Goal: Information Seeking & Learning: Learn about a topic

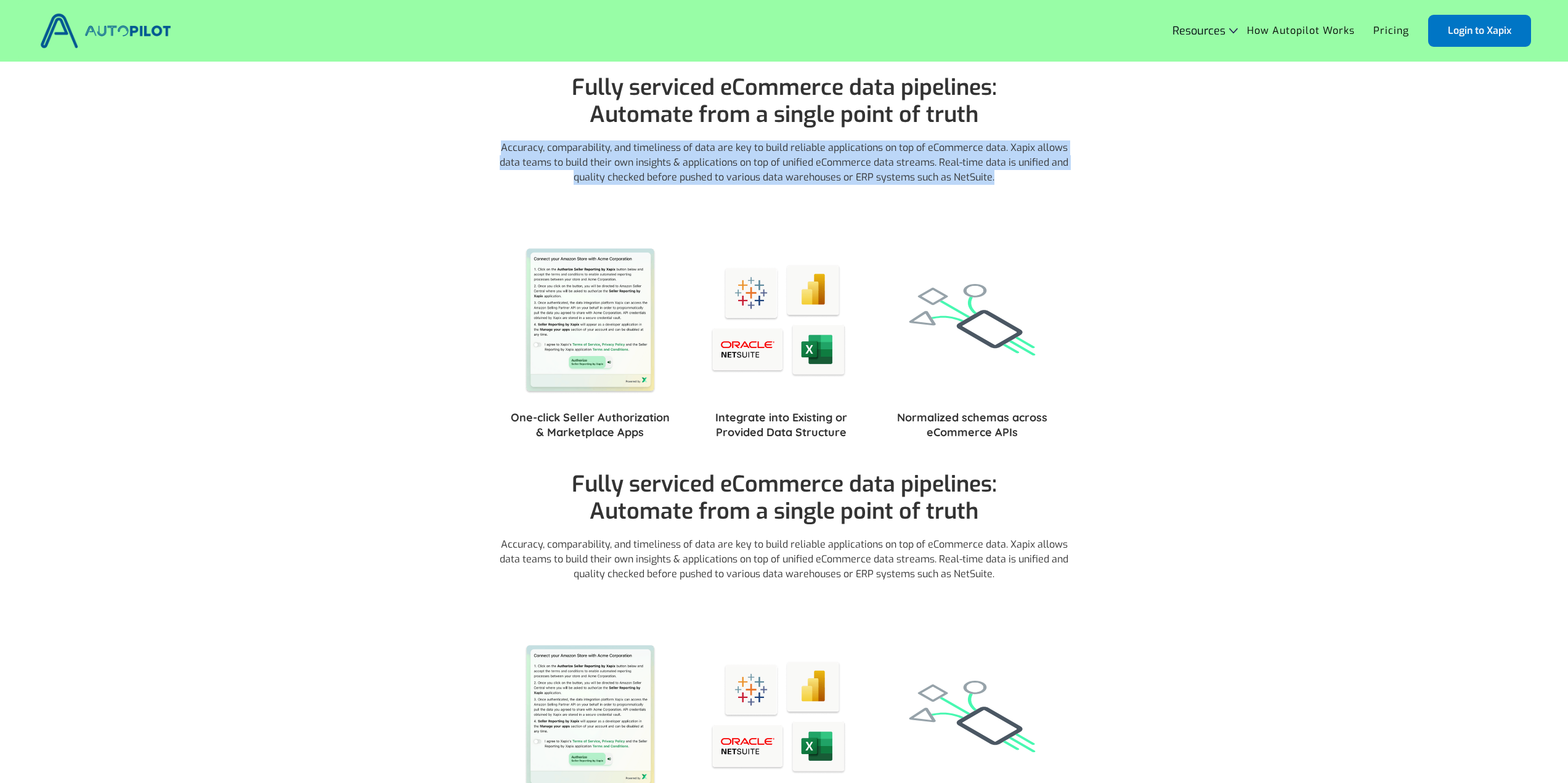
drag, startPoint x: 530, startPoint y: 156, endPoint x: 1037, endPoint y: 185, distance: 507.8
click at [1037, 185] on div "Fully serviced eCommerce data pipelines: ‍ Automate from a single point of trut…" at bounding box center [784, 135] width 579 height 148
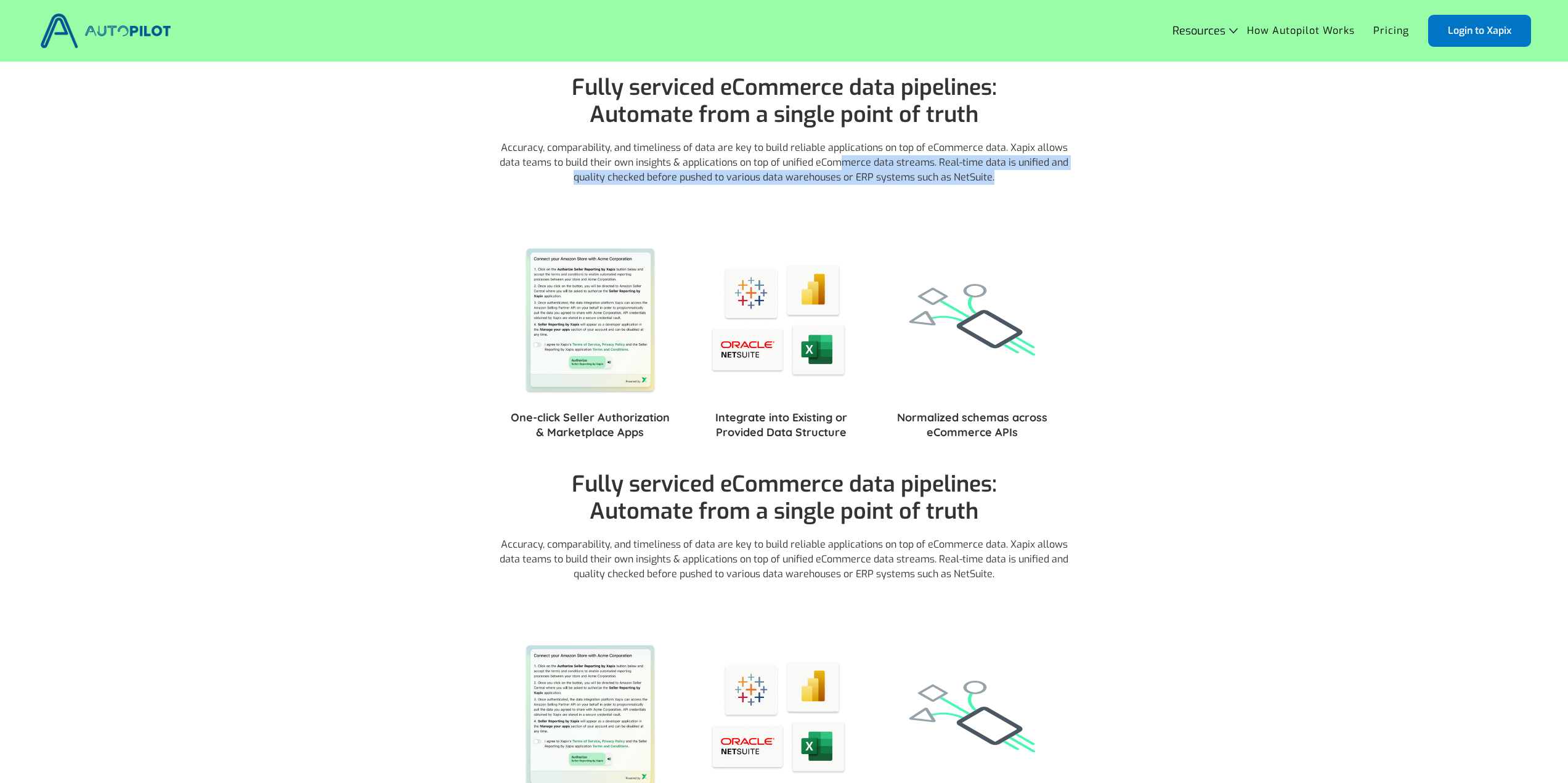
drag, startPoint x: 1042, startPoint y: 182, endPoint x: 847, endPoint y: 168, distance: 195.5
click at [847, 168] on p "Accuracy, comparability, and timeliness of data are key to build reliable appli…" at bounding box center [784, 162] width 579 height 44
drag, startPoint x: 759, startPoint y: 166, endPoint x: 899, endPoint y: 178, distance: 140.5
click at [899, 178] on p "Accuracy, comparability, and timeliness of data are key to build reliable appli…" at bounding box center [784, 162] width 579 height 44
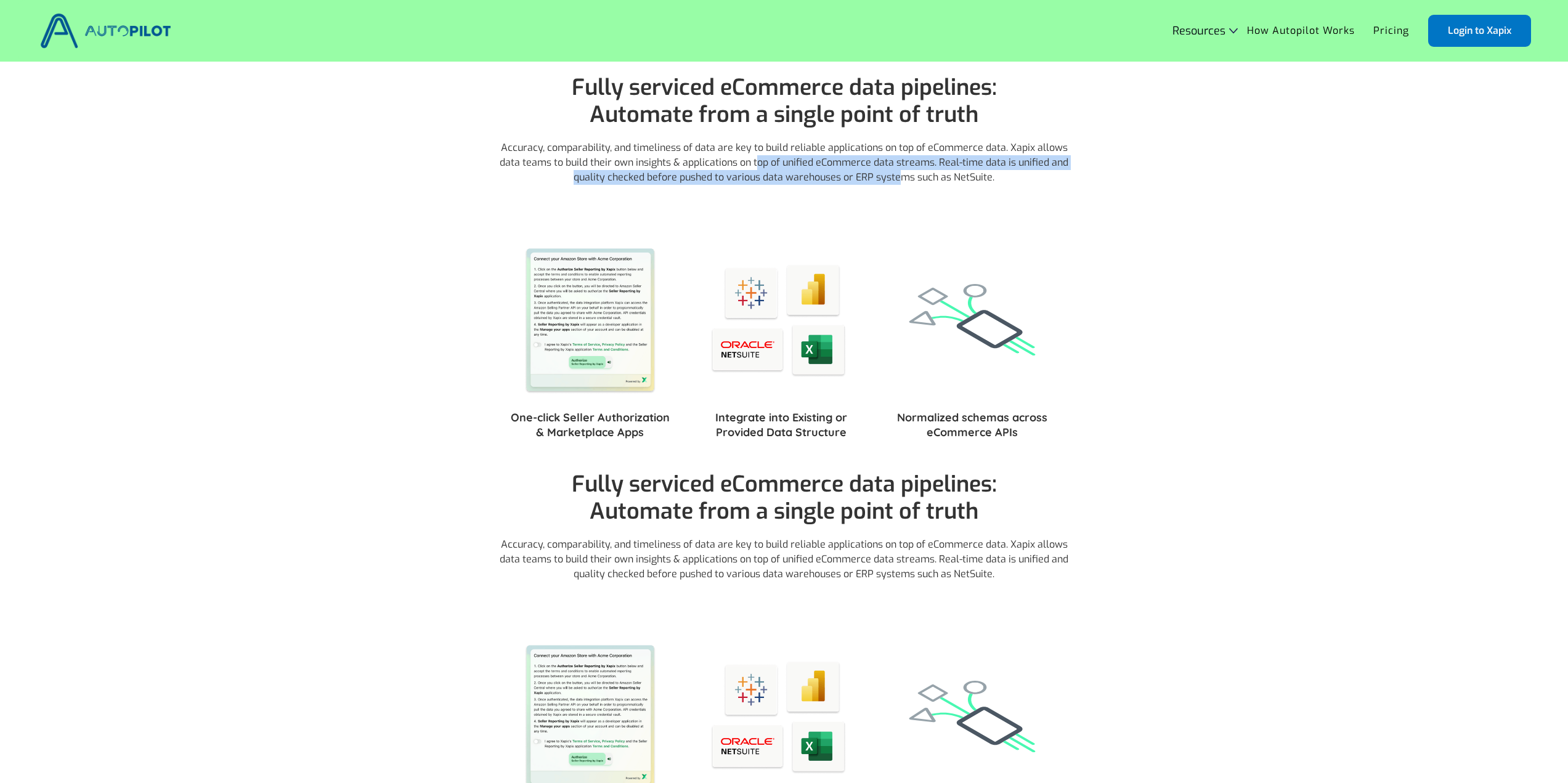
click at [899, 178] on p "Accuracy, comparability, and timeliness of data are key to build reliable appli…" at bounding box center [784, 162] width 579 height 44
drag, startPoint x: 863, startPoint y: 166, endPoint x: 822, endPoint y: 163, distance: 41.1
click at [822, 163] on p "Accuracy, comparability, and timeliness of data are key to build reliable appli…" at bounding box center [784, 162] width 579 height 44
drag, startPoint x: 807, startPoint y: 180, endPoint x: 852, endPoint y: 184, distance: 45.2
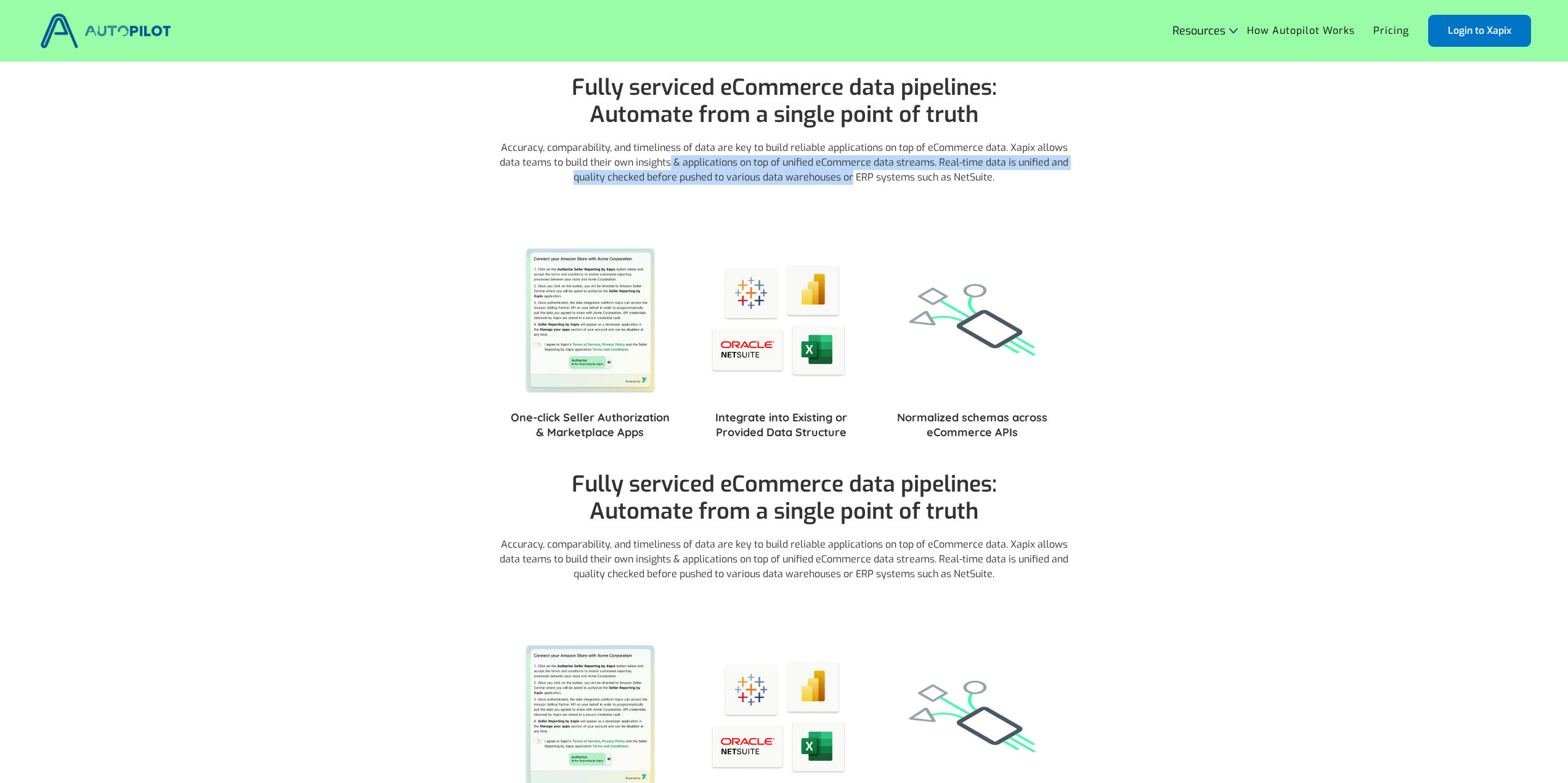
click at [852, 184] on p "Accuracy, comparability, and timeliness of data are key to build reliable appli…" at bounding box center [784, 162] width 579 height 44
